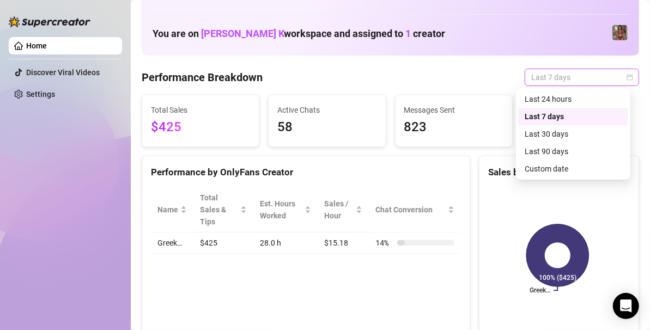
click at [579, 81] on span "Last 7 days" at bounding box center [582, 77] width 101 height 16
click at [555, 135] on div "Last 30 days" at bounding box center [573, 134] width 97 height 12
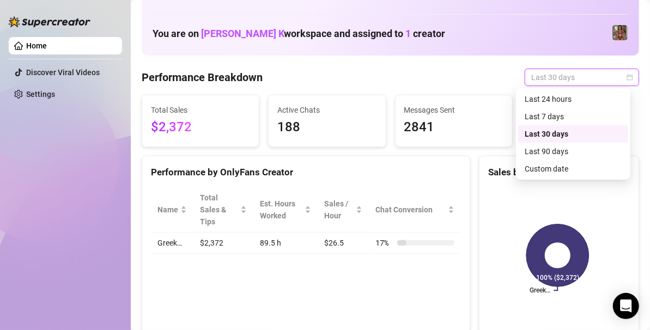
click at [603, 75] on span "Last 30 days" at bounding box center [582, 77] width 101 height 16
click at [562, 116] on div "Last 7 days" at bounding box center [573, 117] width 97 height 12
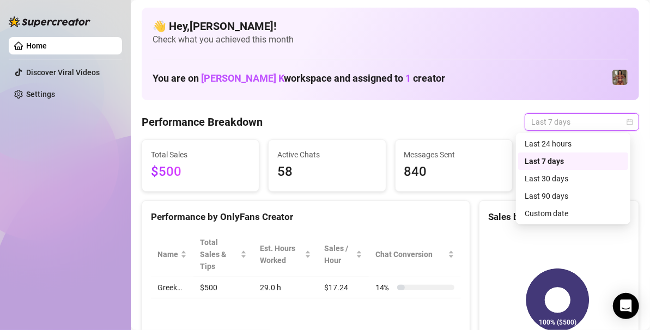
click at [564, 118] on span "Last 7 days" at bounding box center [582, 122] width 101 height 16
click at [544, 217] on div "Custom date" at bounding box center [573, 214] width 97 height 12
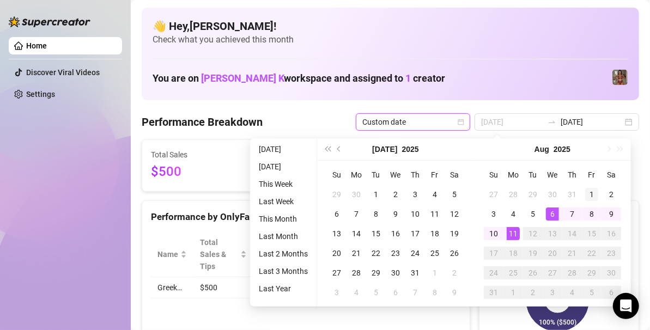
type input "[DATE]"
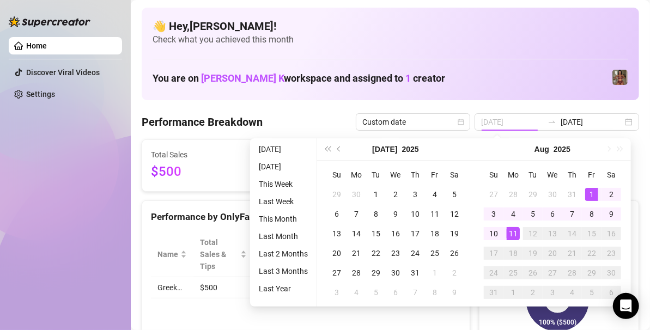
click at [586, 191] on div "1" at bounding box center [592, 194] width 13 height 13
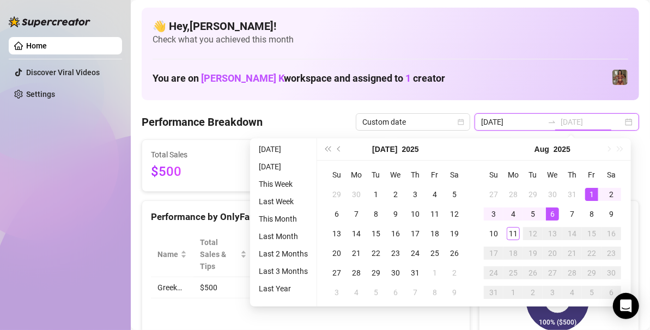
type input "[DATE]"
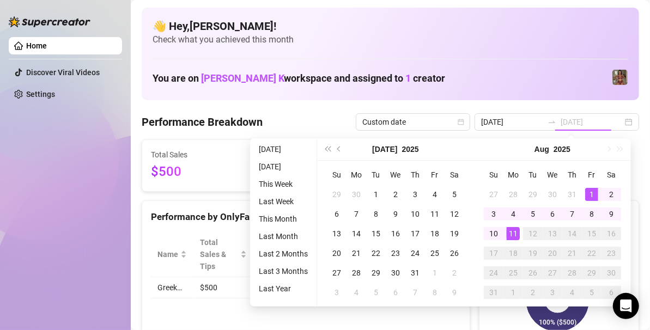
click at [517, 237] on div "11" at bounding box center [513, 233] width 13 height 13
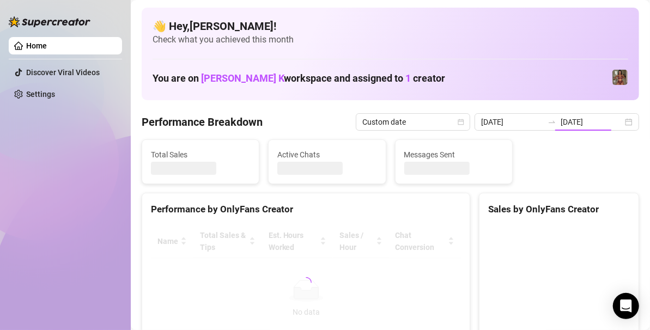
type input "[DATE]"
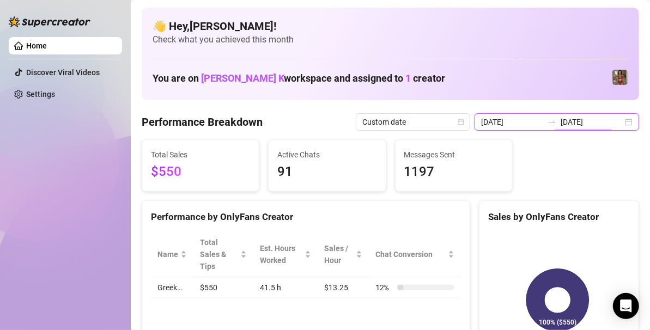
click at [580, 123] on input "[DATE]" at bounding box center [592, 122] width 62 height 12
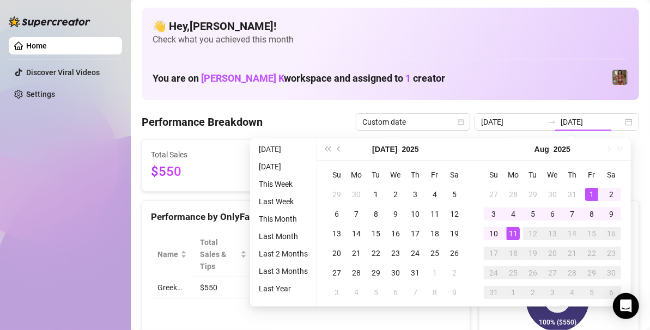
click at [533, 230] on div "12" at bounding box center [533, 233] width 13 height 13
type input "[DATE]"
click at [589, 192] on div "1" at bounding box center [592, 194] width 13 height 13
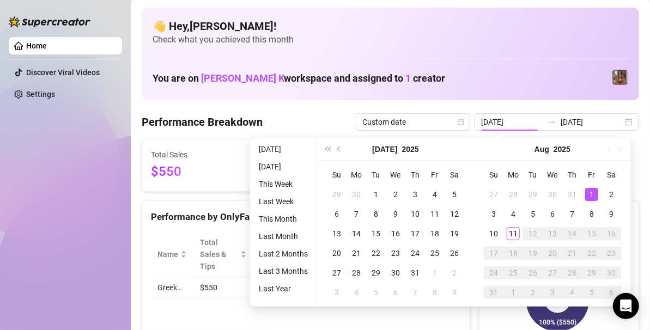
click at [536, 236] on div "12" at bounding box center [533, 233] width 13 height 13
type input "[DATE]"
click at [592, 191] on div "1" at bounding box center [592, 194] width 13 height 13
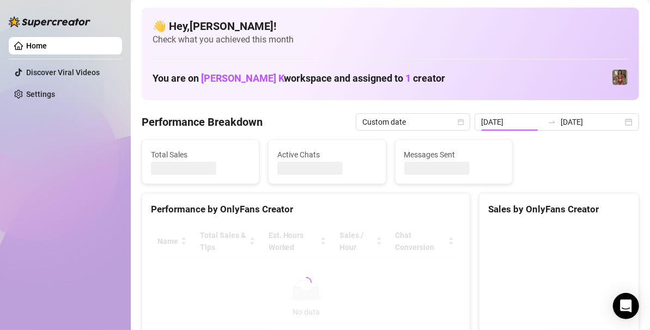
type input "[DATE]"
click at [592, 124] on input "[DATE]" at bounding box center [592, 122] width 62 height 12
click at [622, 122] on div "[DATE] [DATE]" at bounding box center [557, 121] width 165 height 17
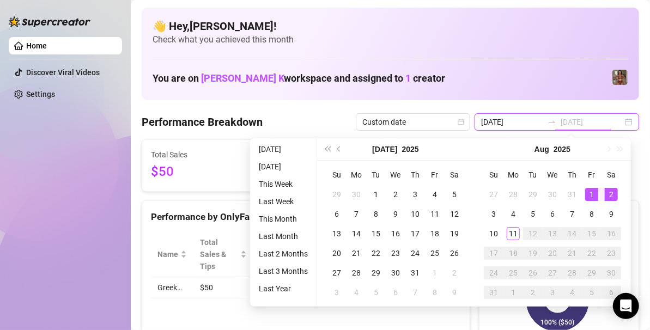
type input "[DATE]"
click at [592, 191] on div "1" at bounding box center [592, 194] width 13 height 13
click at [534, 234] on div "12" at bounding box center [533, 233] width 13 height 13
click at [532, 231] on div "12" at bounding box center [533, 233] width 13 height 13
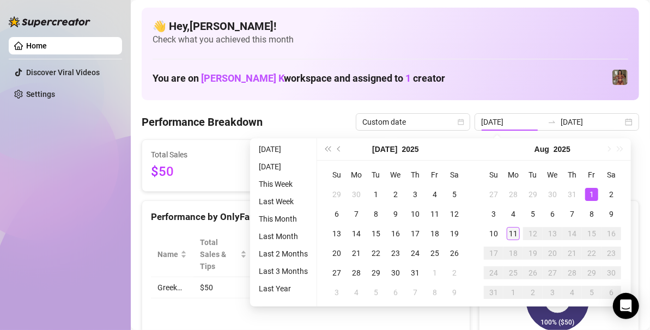
type input "[DATE]"
click at [509, 239] on div "11" at bounding box center [513, 233] width 13 height 13
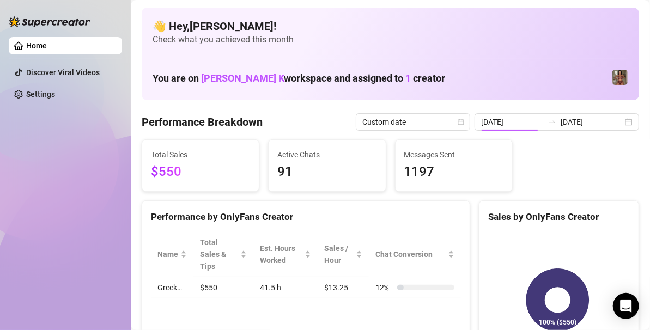
type input "[DATE]"
click at [602, 122] on input "[DATE]" at bounding box center [592, 122] width 62 height 12
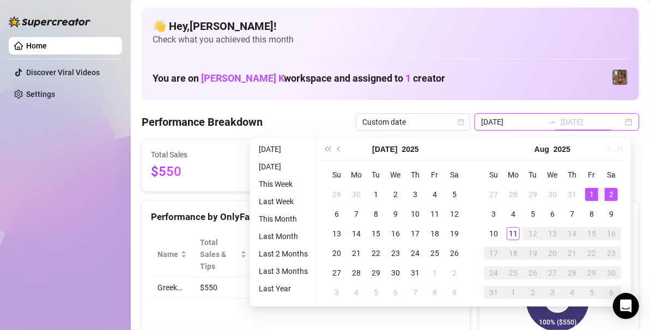
type input "[DATE]"
click at [593, 186] on td "1" at bounding box center [592, 195] width 20 height 20
type input "[DATE]"
click at [533, 236] on div "12" at bounding box center [533, 233] width 13 height 13
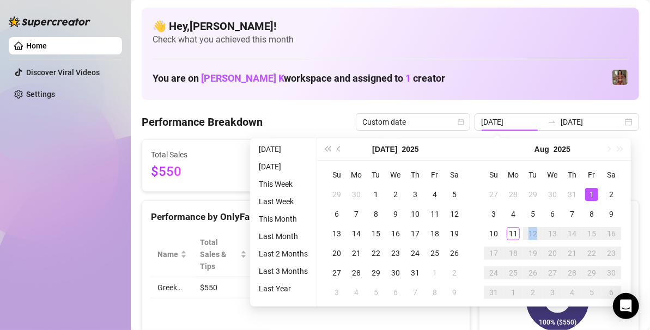
click at [533, 236] on div "12" at bounding box center [533, 233] width 13 height 13
type input "[DATE]"
drag, startPoint x: 533, startPoint y: 236, endPoint x: 23, endPoint y: 197, distance: 511.2
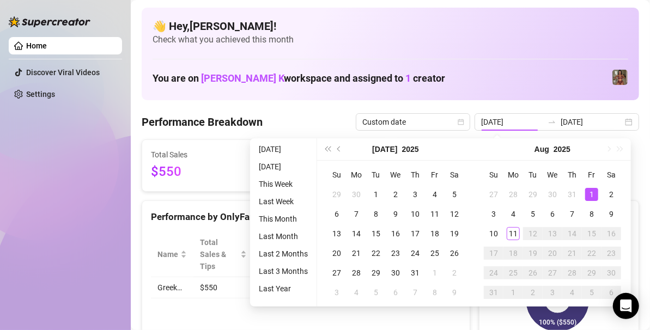
click at [23, 197] on div "Home Discover Viral Videos Settings" at bounding box center [65, 160] width 113 height 321
